Goal: Task Accomplishment & Management: Manage account settings

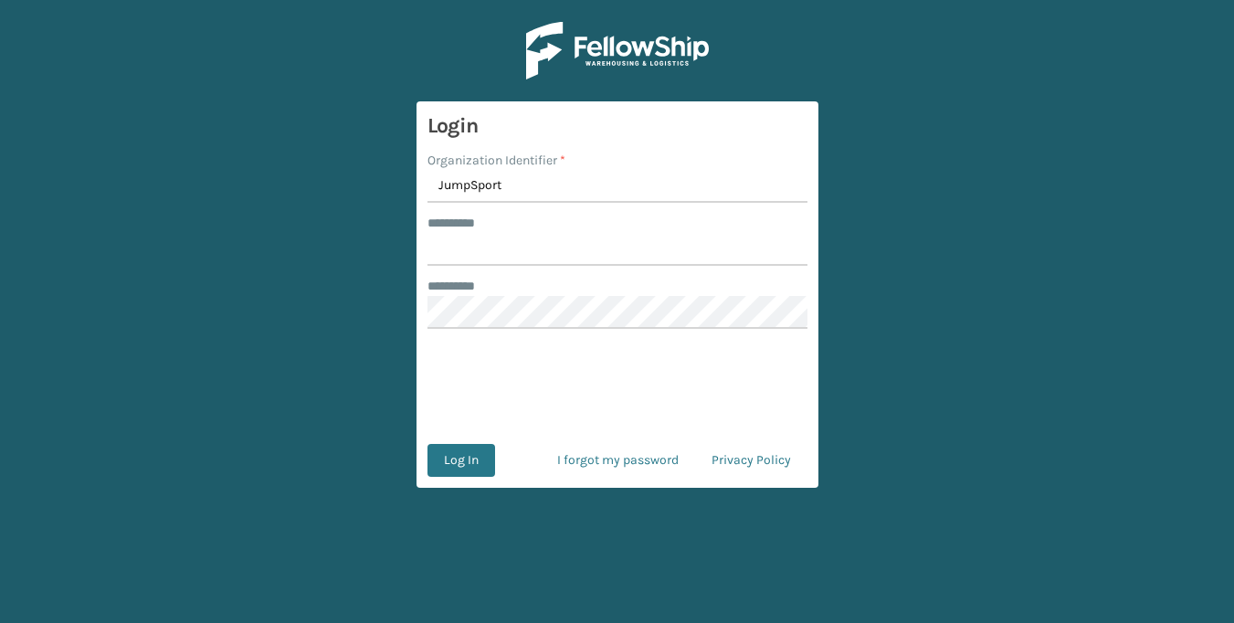
type input "JumpSport"
click at [913, 415] on main "Login Organization Identifier * JumpSport ******** * ***** ******** * Log In I …" at bounding box center [617, 311] width 1234 height 623
click at [516, 247] on input "*****" at bounding box center [617, 249] width 380 height 33
type input "**********"
click at [265, 226] on main "**********" at bounding box center [617, 311] width 1234 height 623
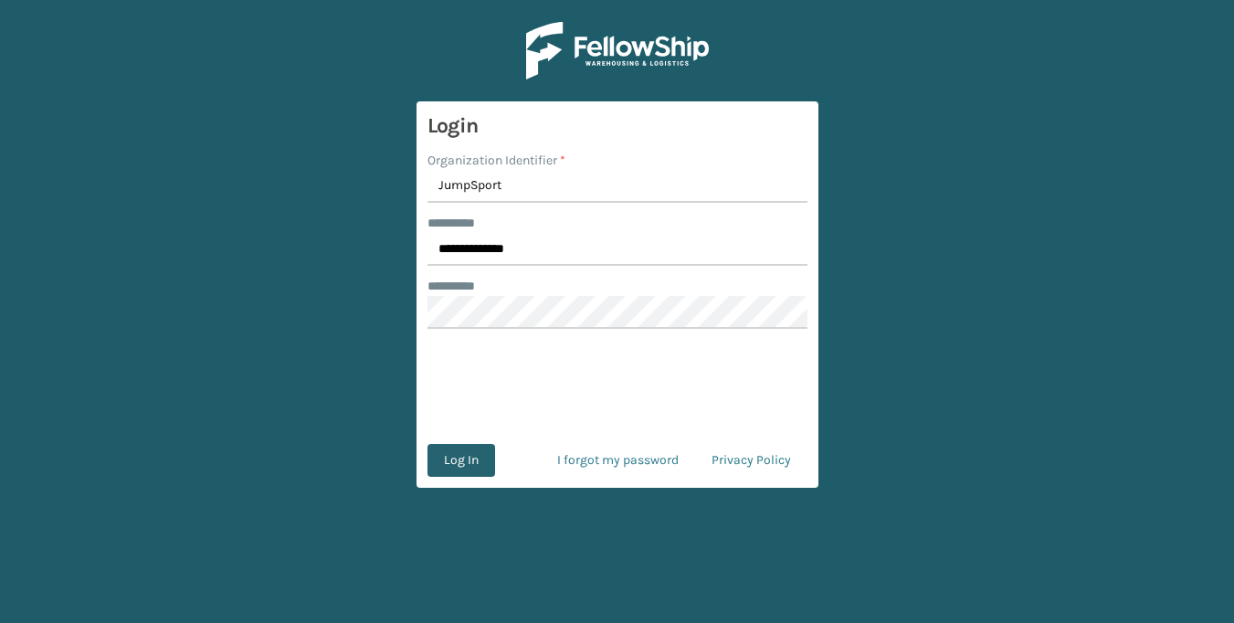
click at [454, 459] on button "Log In" at bounding box center [461, 460] width 68 height 33
click at [369, 374] on main "**********" at bounding box center [617, 311] width 1234 height 623
click at [454, 457] on button "Log In" at bounding box center [461, 460] width 68 height 33
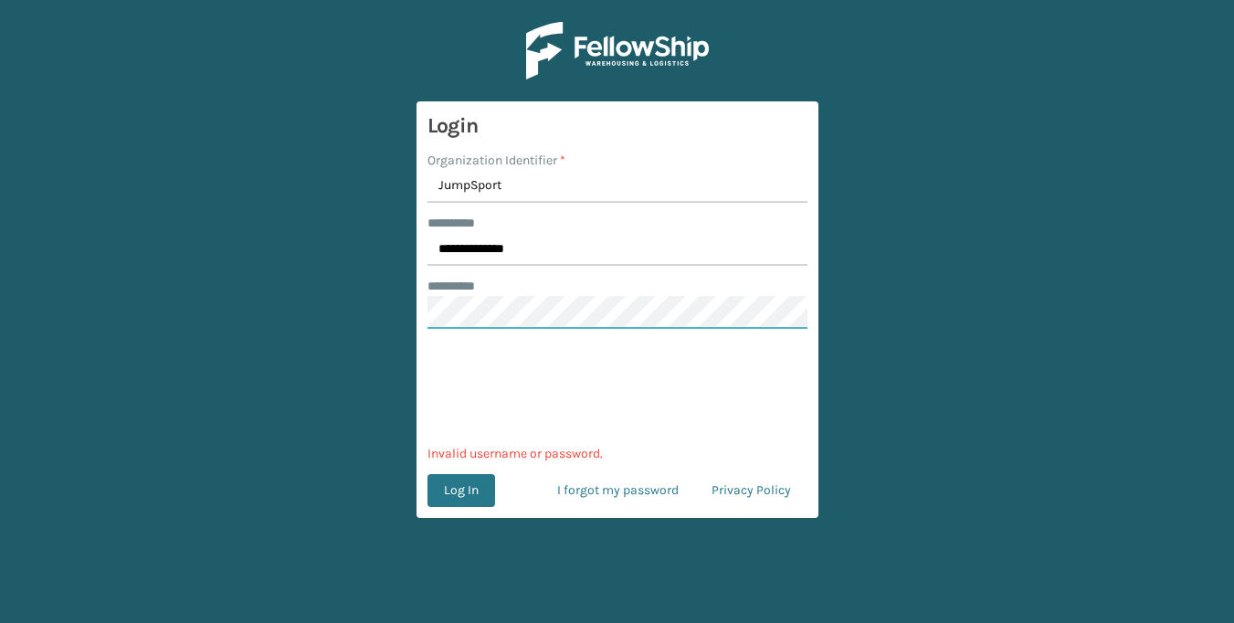
click at [370, 314] on main "**********" at bounding box center [617, 311] width 1234 height 623
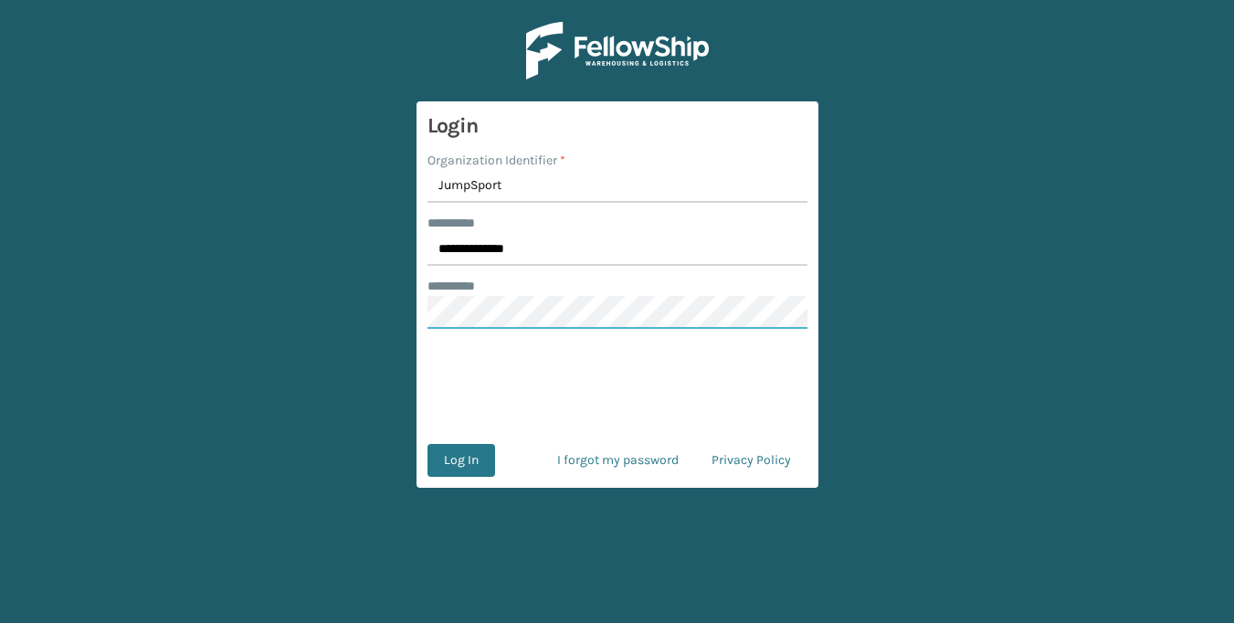
click at [427, 444] on button "Log In" at bounding box center [461, 460] width 68 height 33
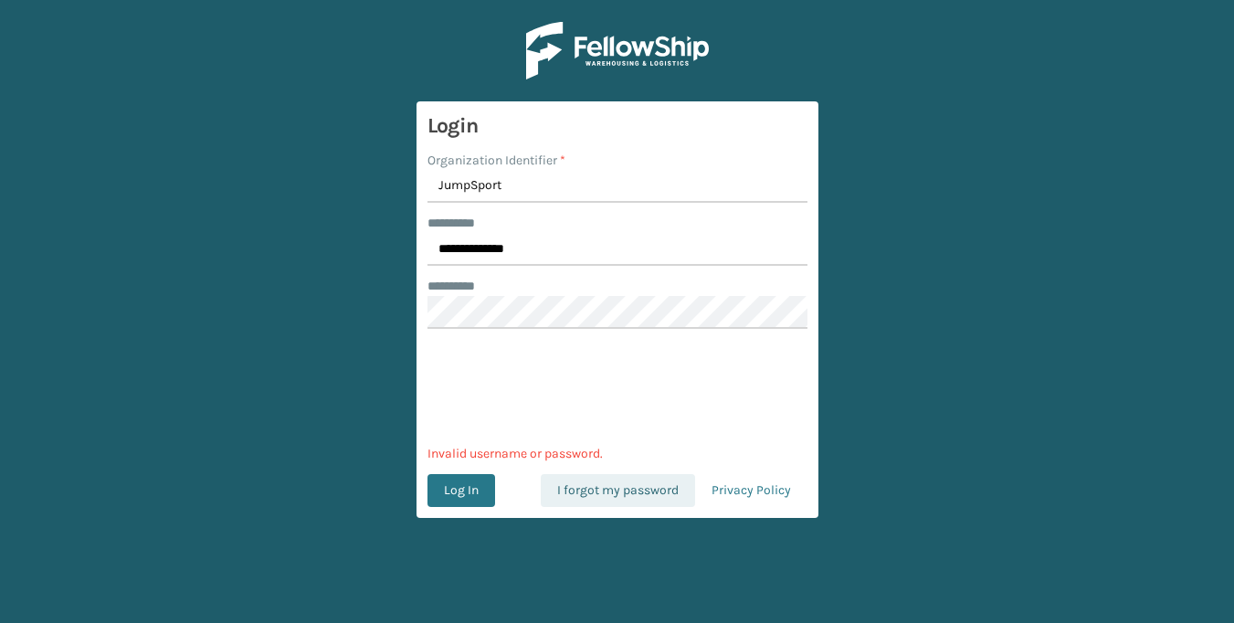
click at [642, 498] on link "I forgot my password" at bounding box center [618, 490] width 154 height 33
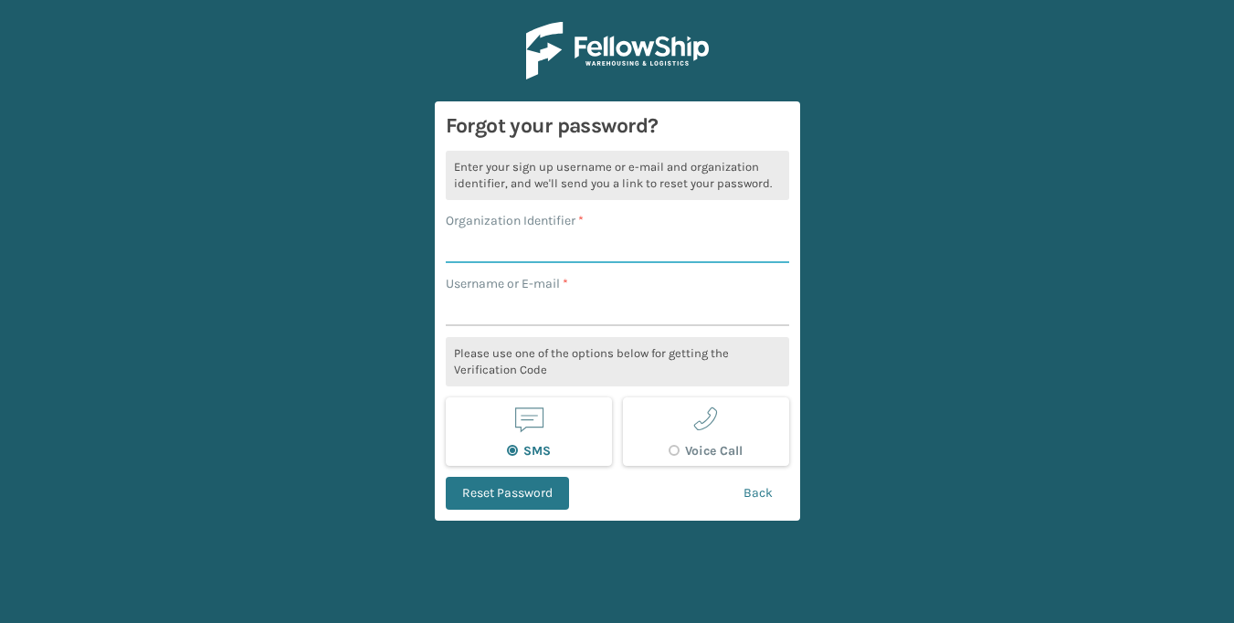
click at [533, 236] on input "Organization Identifier *" at bounding box center [617, 246] width 343 height 33
type input "JumpSport"
click at [501, 318] on input "Username or E-mail *" at bounding box center [617, 309] width 343 height 33
click at [351, 358] on main "Forgot your password? Enter your sign up username or e-mail and organization id…" at bounding box center [617, 311] width 1234 height 623
click at [503, 301] on input "Username or E-mail *" at bounding box center [617, 309] width 343 height 33
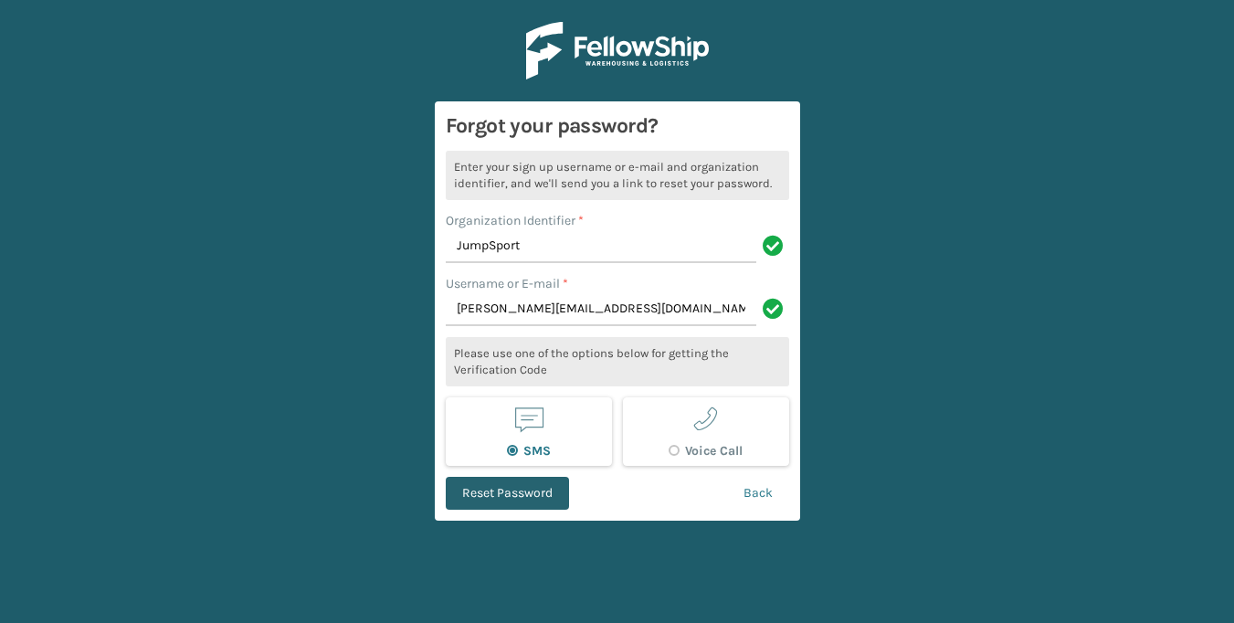
click at [520, 495] on button "Reset Password" at bounding box center [507, 493] width 123 height 33
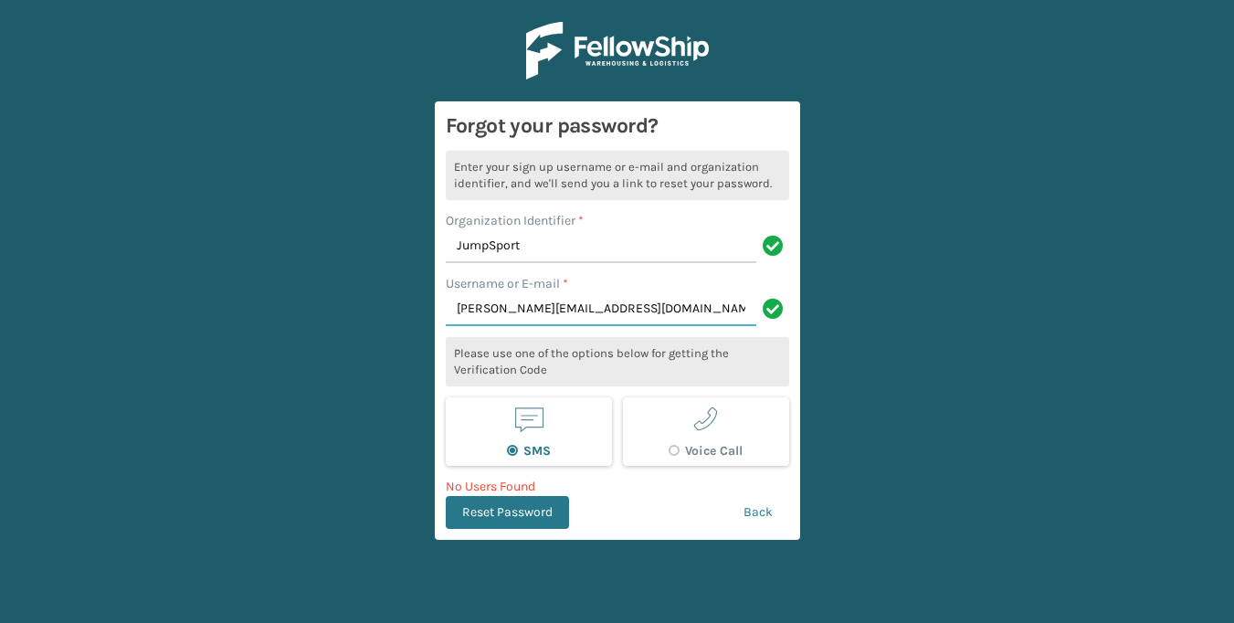
drag, startPoint x: 616, startPoint y: 311, endPoint x: 415, endPoint y: 290, distance: 202.0
click at [415, 290] on main "Forgot your password? Enter your sign up username or e-mail and organization id…" at bounding box center [617, 311] width 1234 height 623
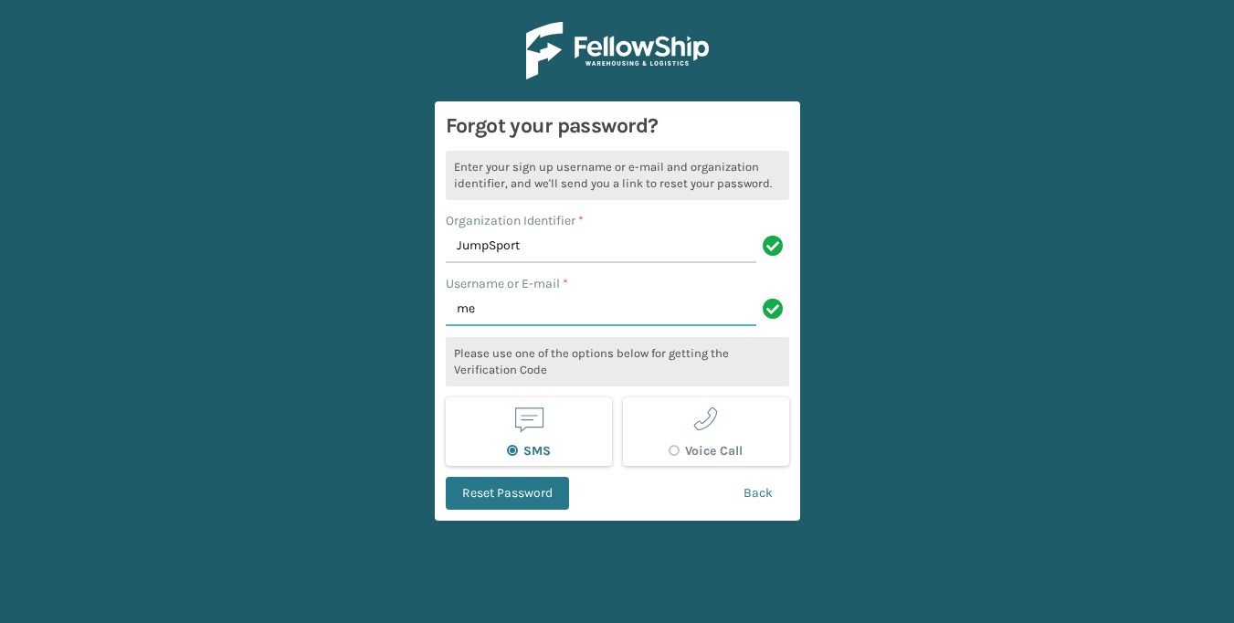
type input "m"
type input "MeganJumpSport"
click at [341, 367] on main "Forgot your password? Enter your sign up username or e-mail and organization id…" at bounding box center [617, 311] width 1234 height 623
click at [532, 495] on button "Reset Password" at bounding box center [507, 493] width 123 height 33
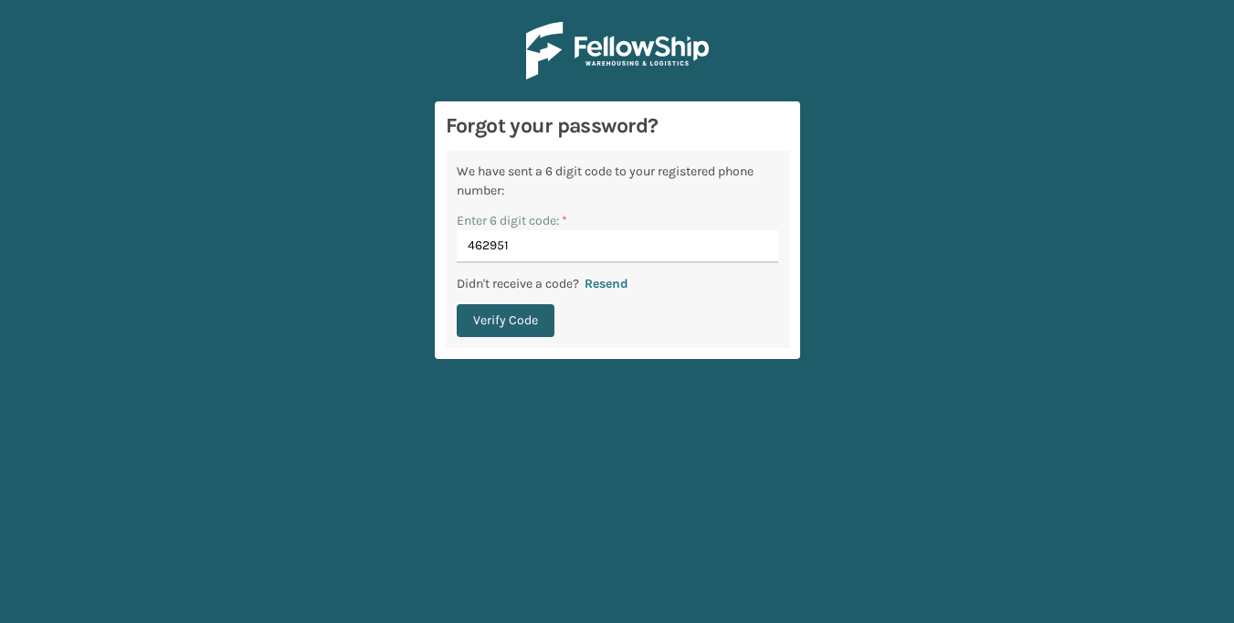
click at [488, 320] on button "Verify Code" at bounding box center [506, 320] width 98 height 33
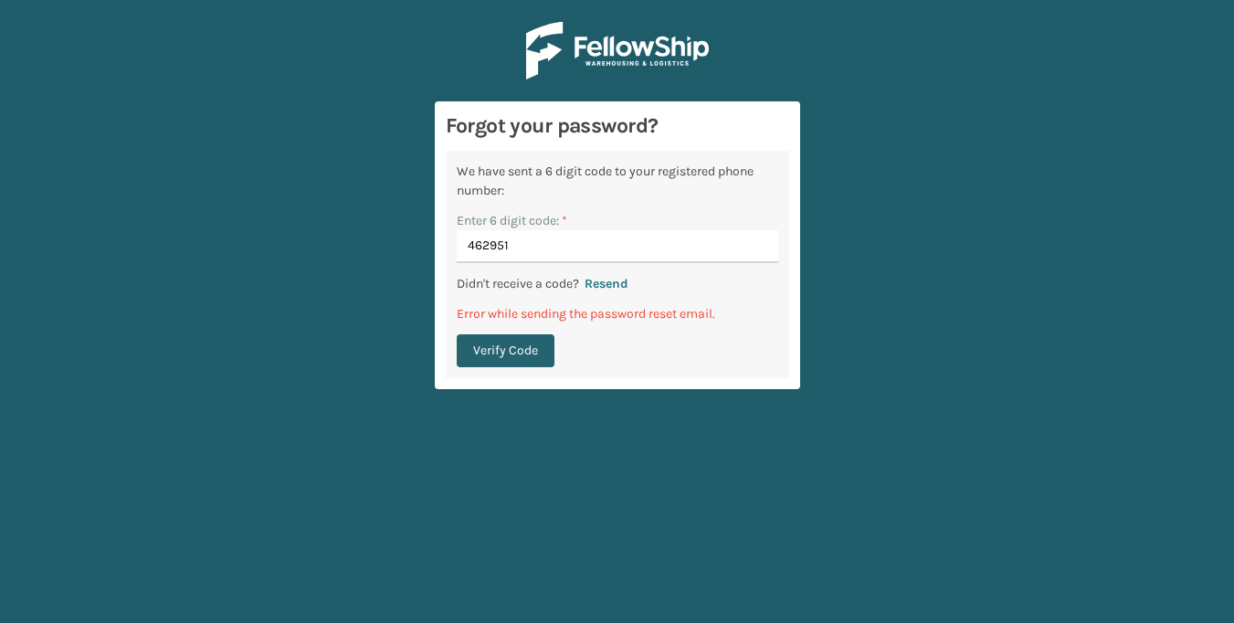
click at [507, 354] on button "Verify Code" at bounding box center [506, 350] width 98 height 33
click at [620, 285] on button "Resend" at bounding box center [606, 284] width 55 height 16
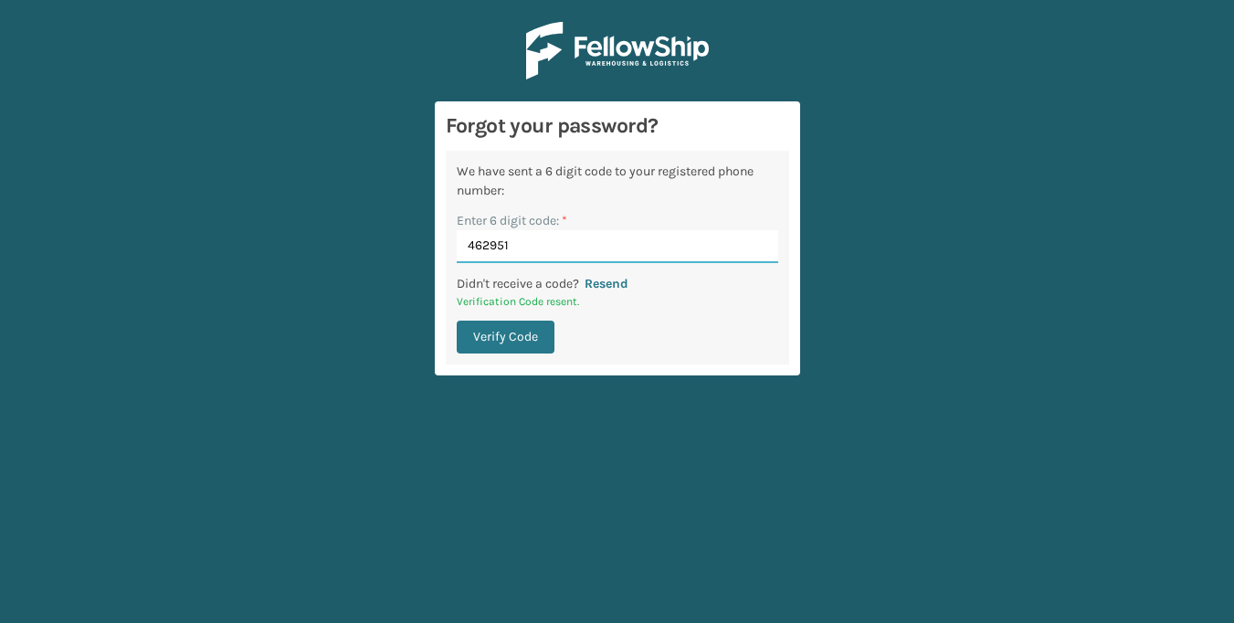
drag, startPoint x: 532, startPoint y: 245, endPoint x: 370, endPoint y: 236, distance: 162.8
click at [370, 236] on main "Forgot your password? We have sent a 6 digit code to your registered phone numb…" at bounding box center [617, 311] width 1234 height 623
type input "135028"
click at [497, 344] on button "Verify Code" at bounding box center [506, 336] width 98 height 33
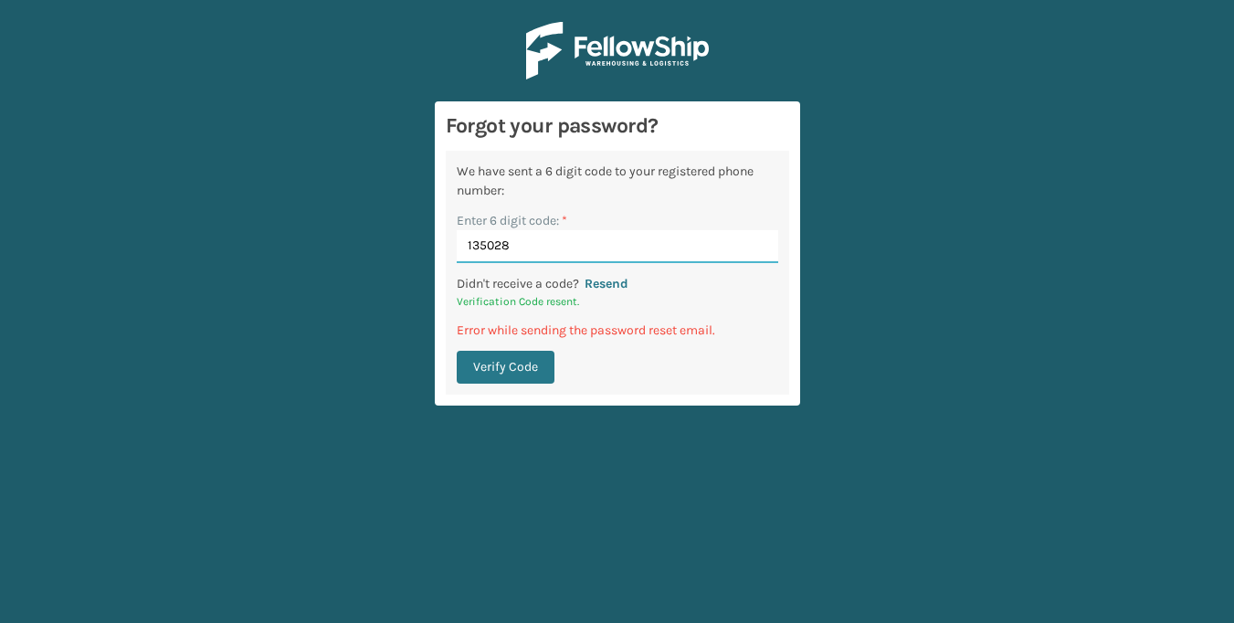
click at [537, 250] on input "135028" at bounding box center [617, 246] width 321 height 33
click at [516, 371] on button "Verify Code" at bounding box center [506, 367] width 98 height 33
click at [520, 294] on p "Verification Code resent." at bounding box center [617, 301] width 321 height 16
